Goal: Find specific page/section: Find specific page/section

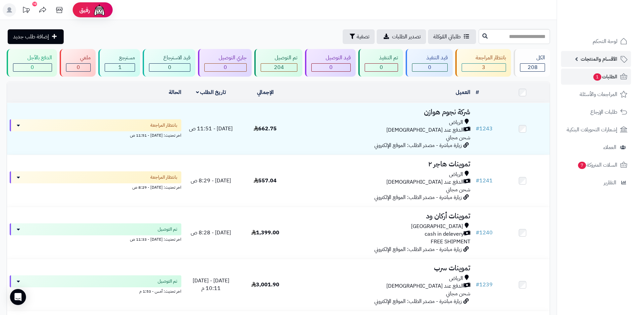
click at [599, 58] on span "الأقسام والمنتجات" at bounding box center [598, 58] width 37 height 9
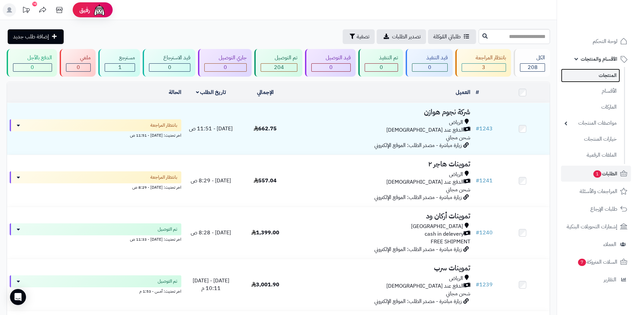
click at [604, 74] on link "المنتجات" at bounding box center [590, 76] width 59 height 14
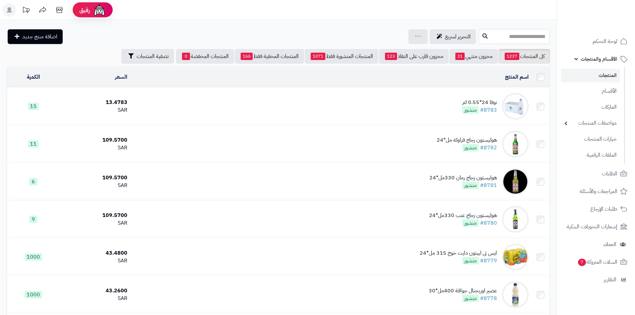
click at [511, 35] on input "text" at bounding box center [513, 36] width 71 height 15
type input "*"
type input "***"
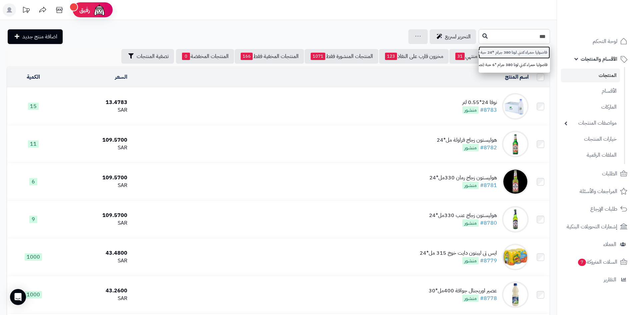
click at [500, 54] on link "فاصوليا حمراء كدني لونا 380 جرام *24 حبة (كرتون)" at bounding box center [513, 52] width 71 height 12
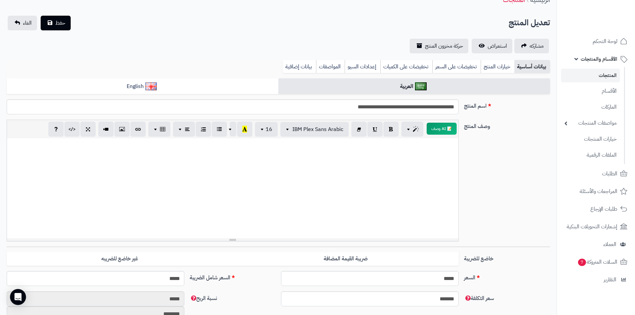
scroll to position [67, 0]
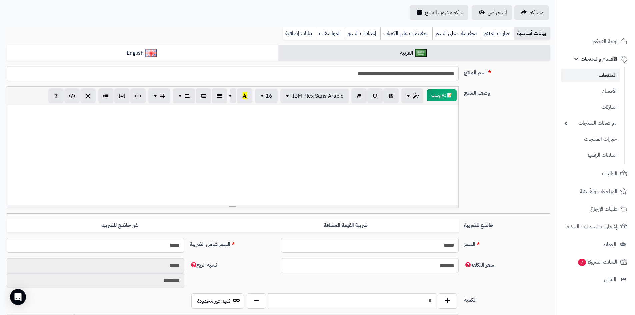
click at [595, 75] on link "المنتجات" at bounding box center [590, 76] width 59 height 14
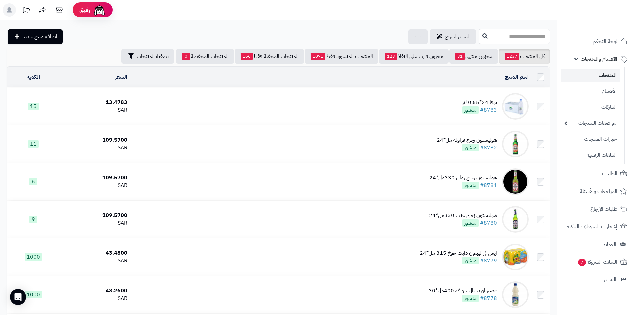
click at [493, 41] on input "text" at bounding box center [513, 36] width 71 height 15
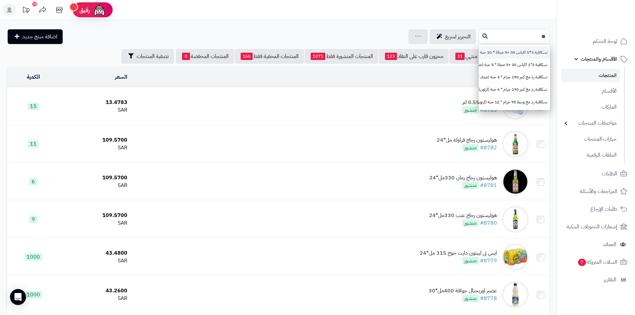
type input "**"
click at [505, 51] on link "نسكافية 3*1 اكياس 30 +5 مجانا * 10 حبة (كرتون)" at bounding box center [513, 52] width 71 height 12
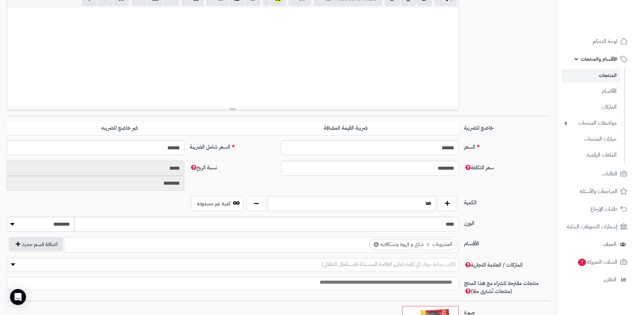
scroll to position [167, 0]
